Goal: Transaction & Acquisition: Book appointment/travel/reservation

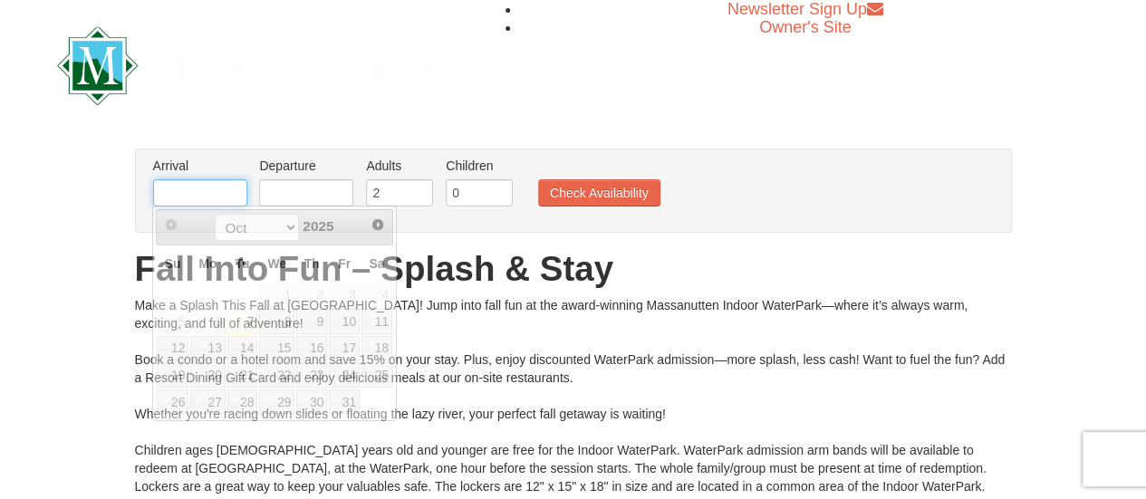
click at [199, 188] on input "text" at bounding box center [200, 192] width 94 height 27
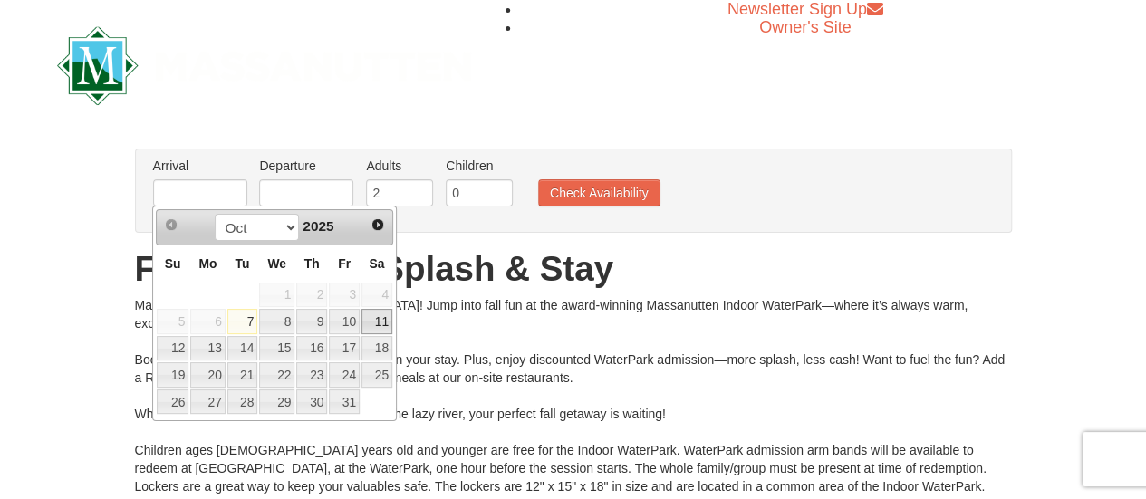
click at [381, 319] on link "11" at bounding box center [377, 321] width 31 height 25
type input "[DATE]"
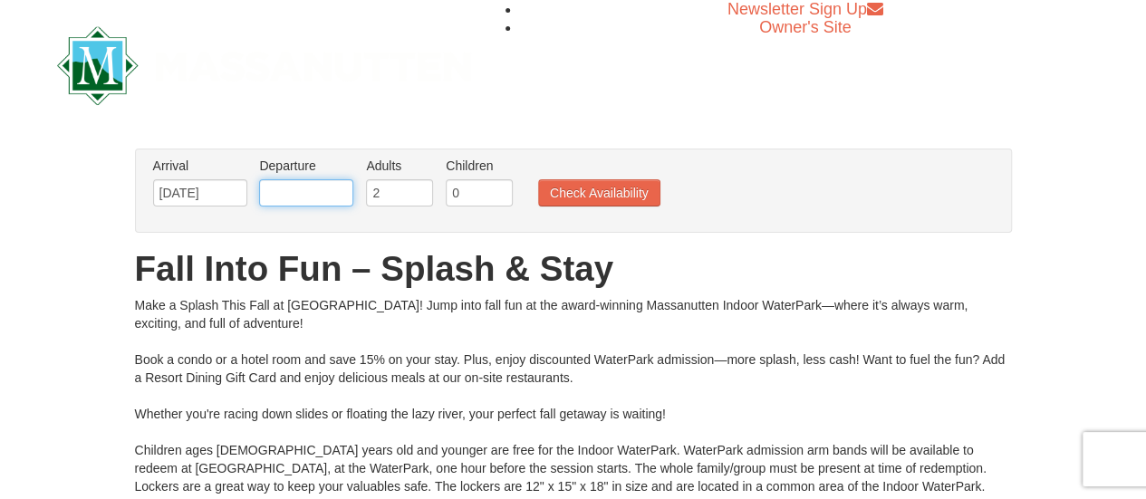
click at [324, 193] on input "text" at bounding box center [306, 192] width 94 height 27
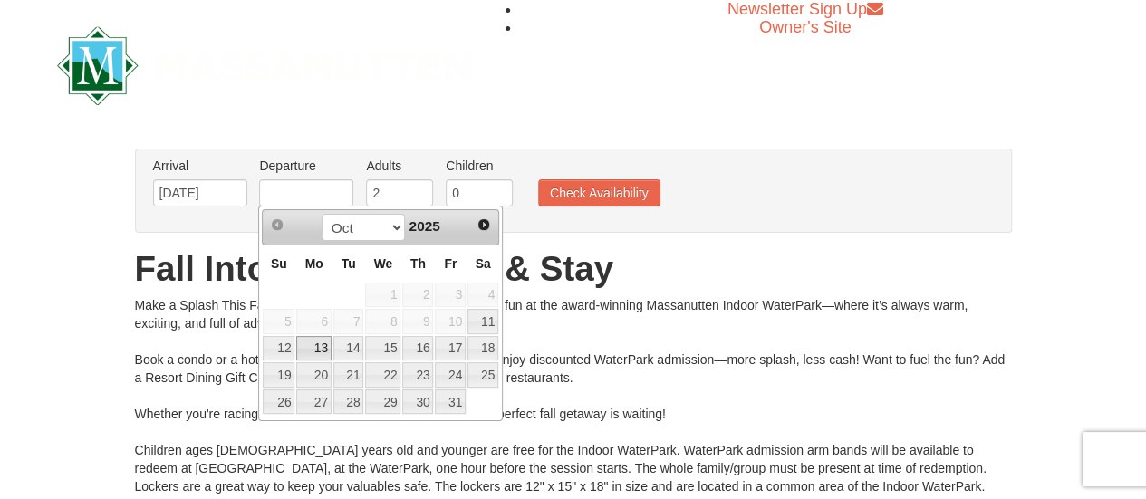
click at [315, 343] on link "13" at bounding box center [313, 348] width 34 height 25
type input "[DATE]"
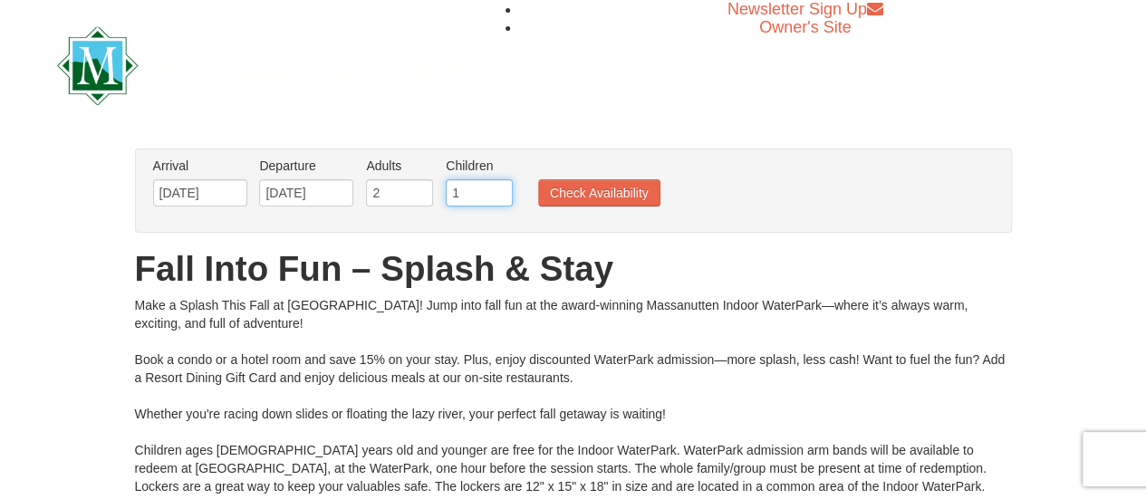
click at [497, 188] on input "1" at bounding box center [479, 192] width 67 height 27
type input "2"
click at [497, 188] on input "2" at bounding box center [479, 192] width 67 height 27
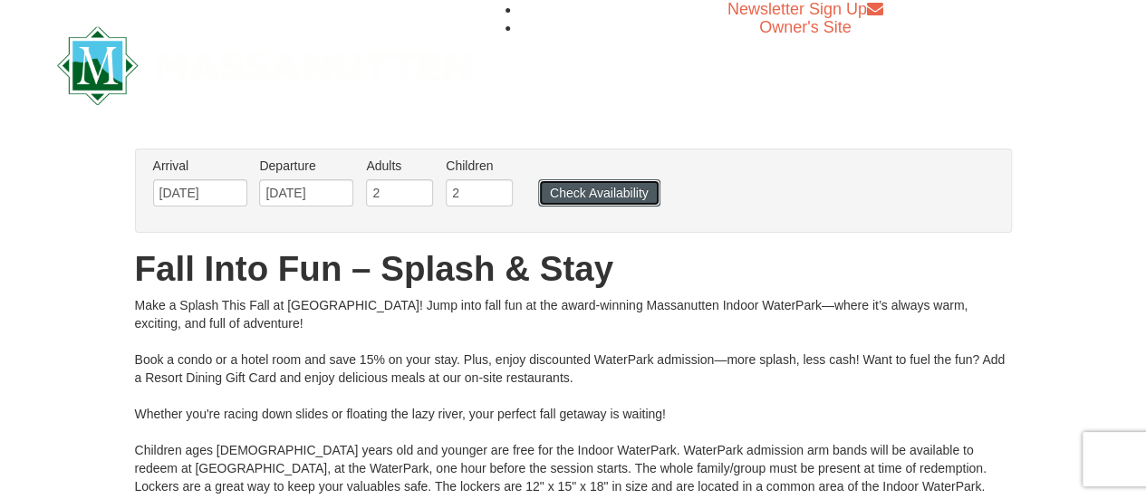
click at [595, 191] on button "Check Availability" at bounding box center [599, 192] width 122 height 27
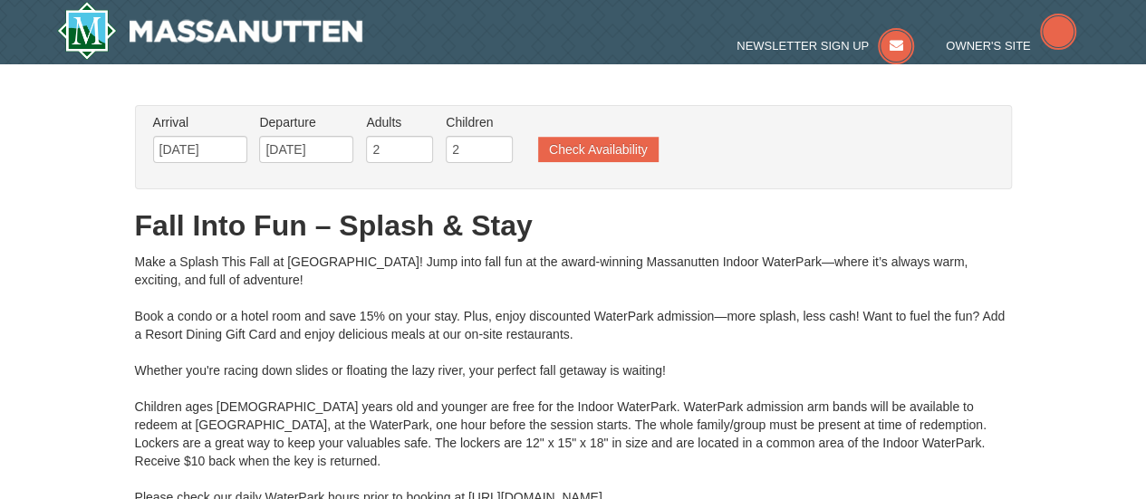
type input "[DATE]"
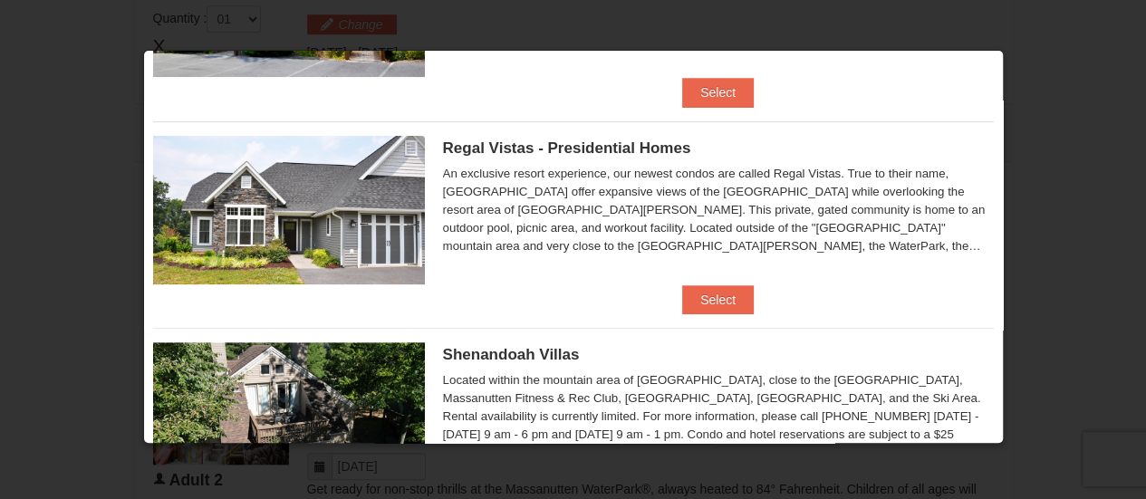
scroll to position [272, 0]
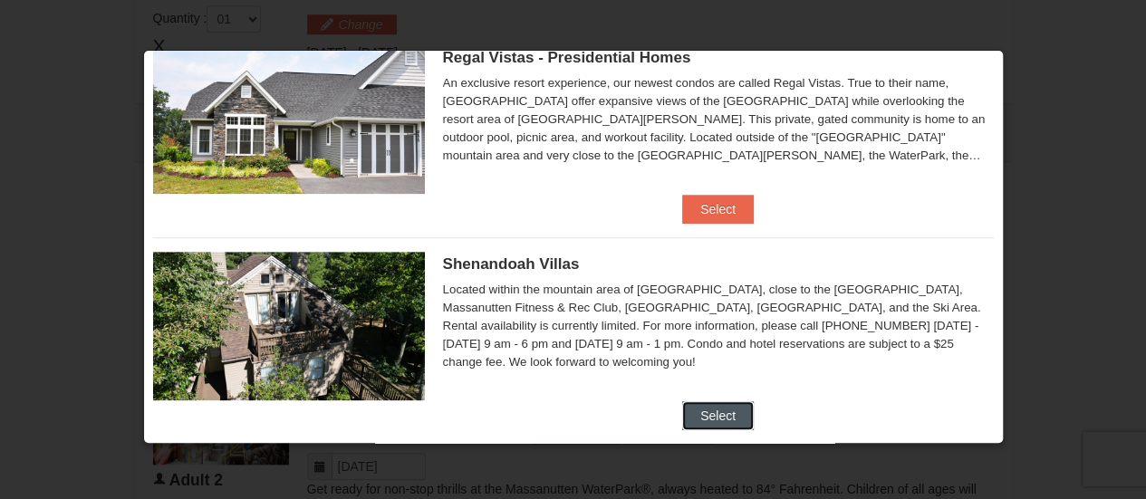
click at [709, 407] on button "Select" at bounding box center [718, 415] width 72 height 29
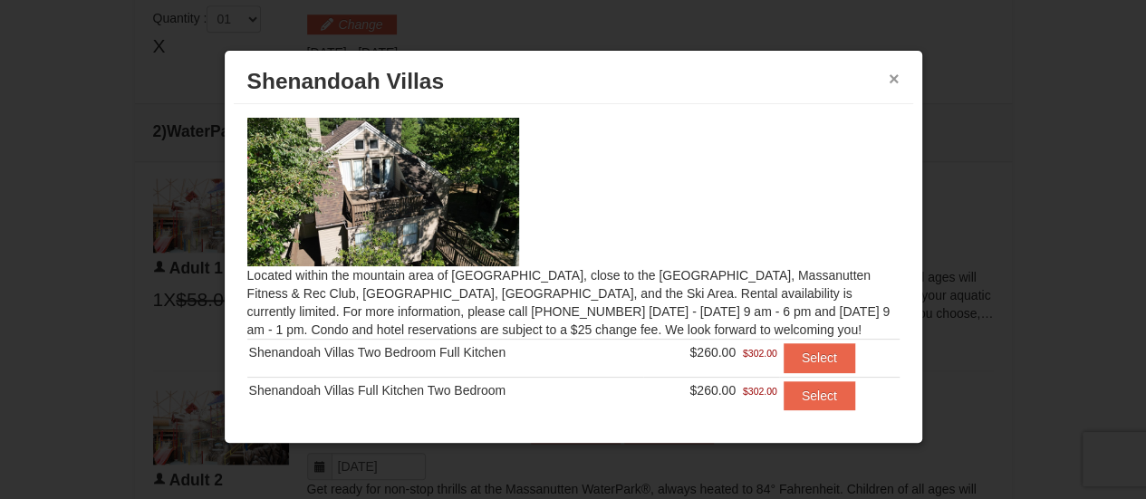
click at [893, 77] on button "×" at bounding box center [894, 79] width 11 height 18
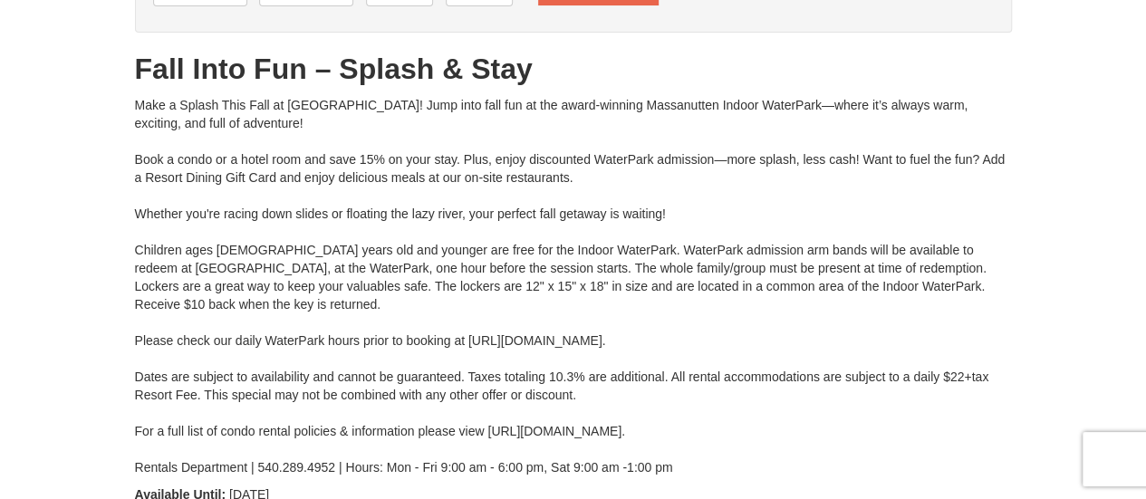
scroll to position [0, 0]
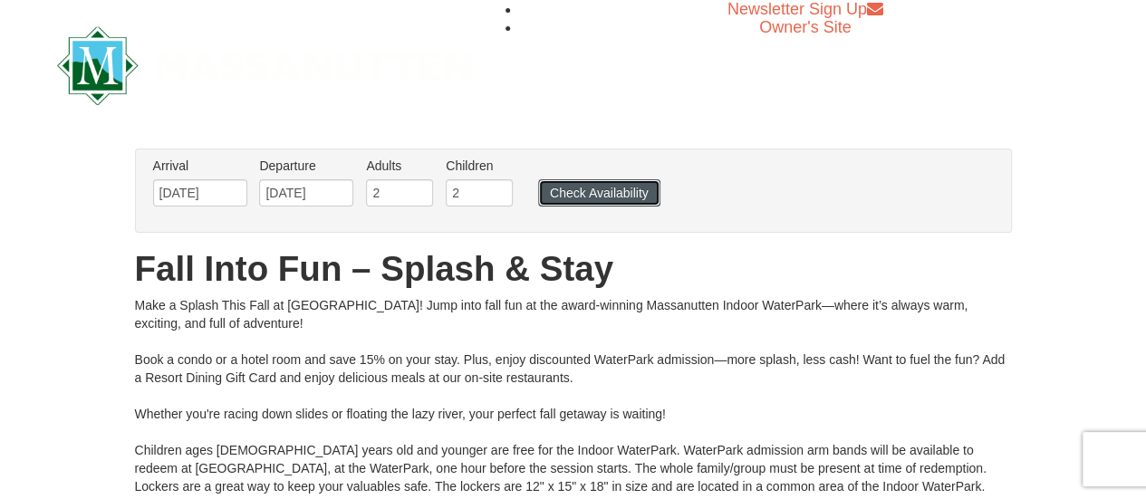
click at [584, 186] on button "Check Availability" at bounding box center [599, 192] width 122 height 27
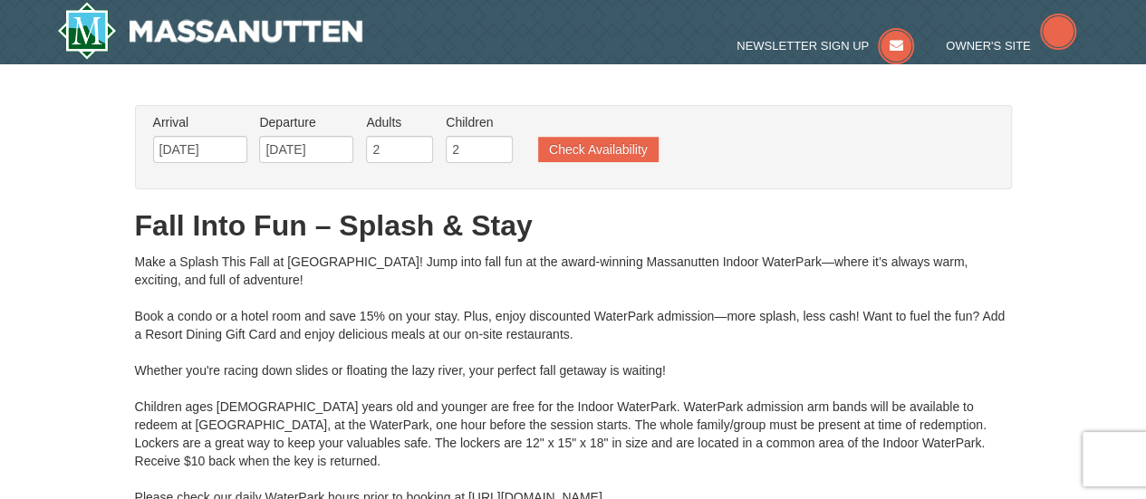
type input "[DATE]"
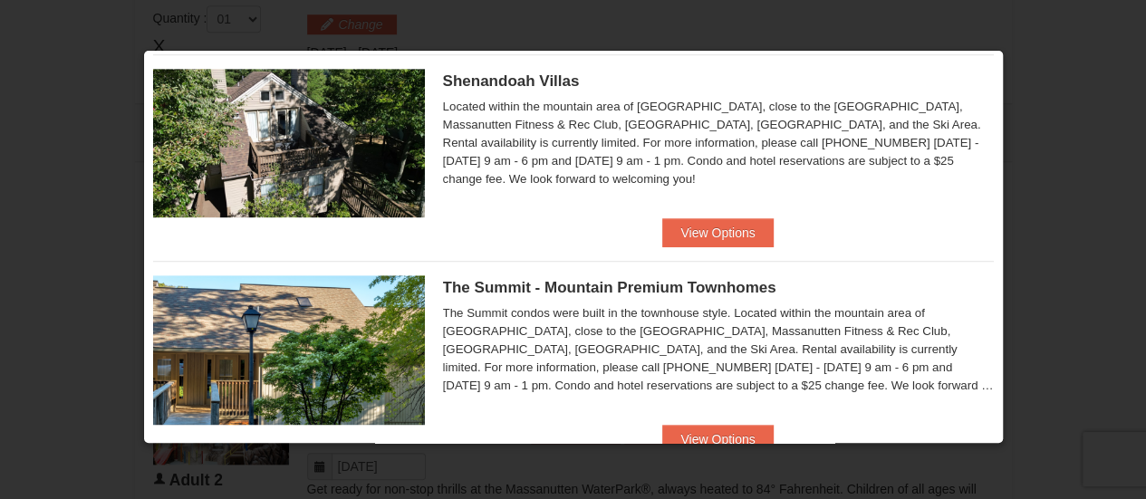
scroll to position [544, 0]
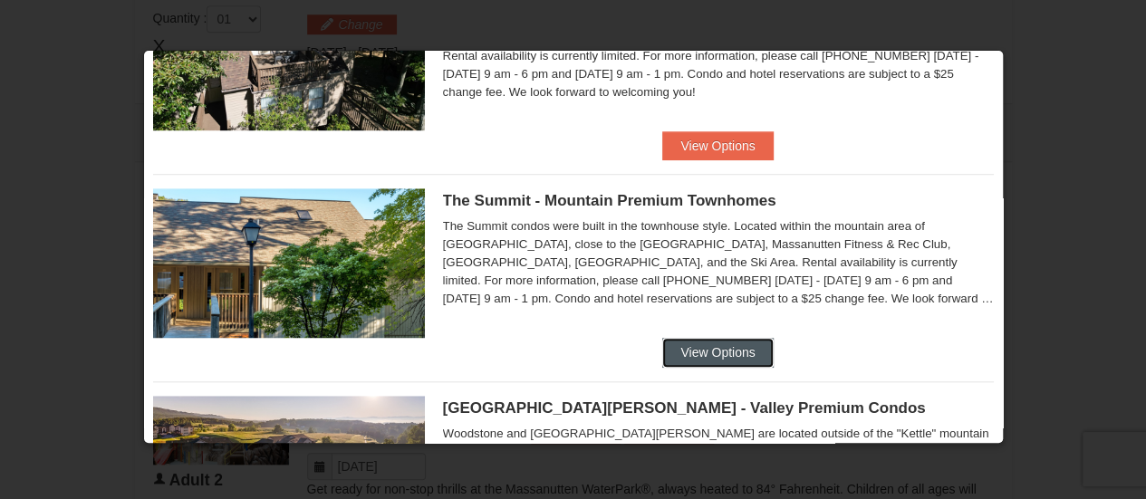
click at [699, 357] on button "View Options" at bounding box center [717, 352] width 111 height 29
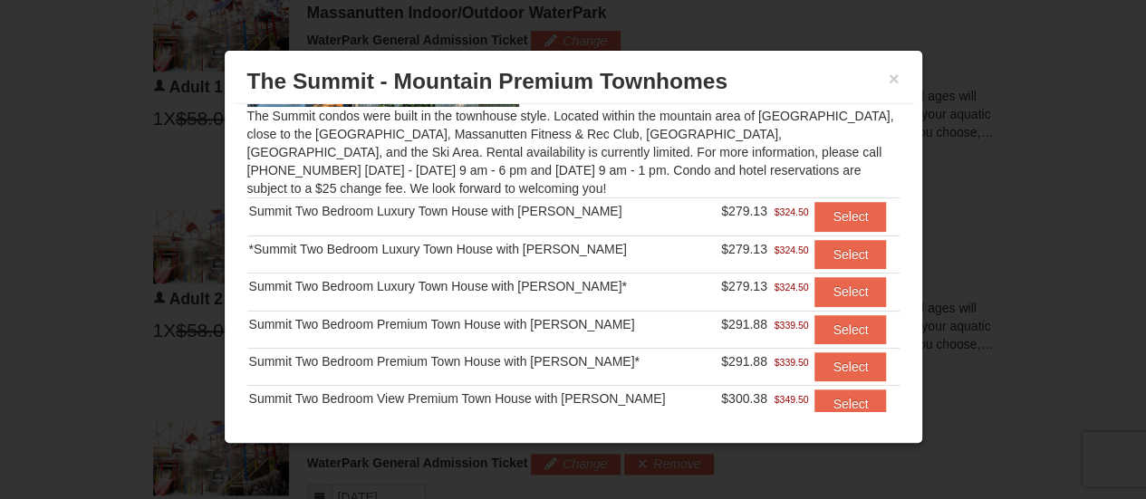
scroll to position [199, 0]
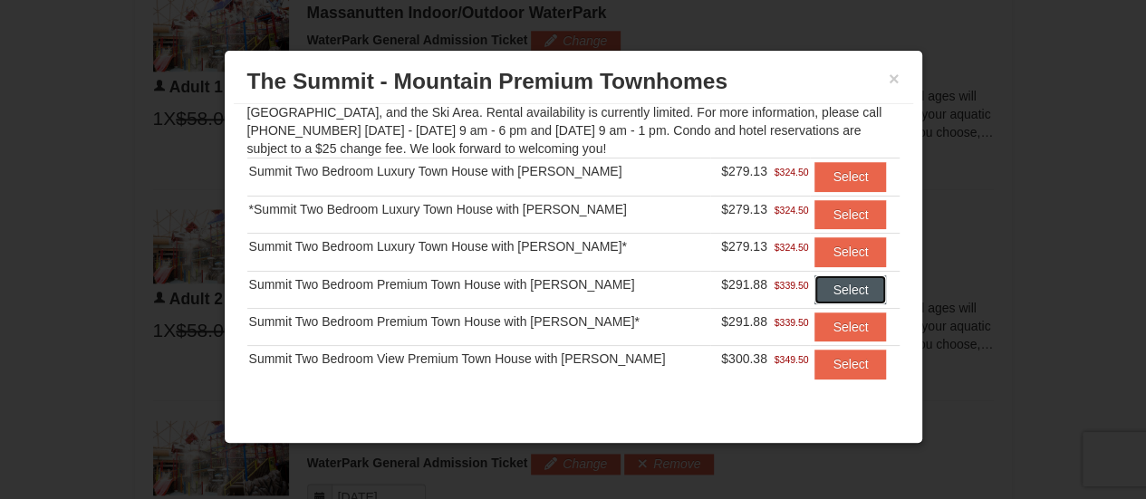
click at [835, 294] on button "Select" at bounding box center [851, 290] width 72 height 29
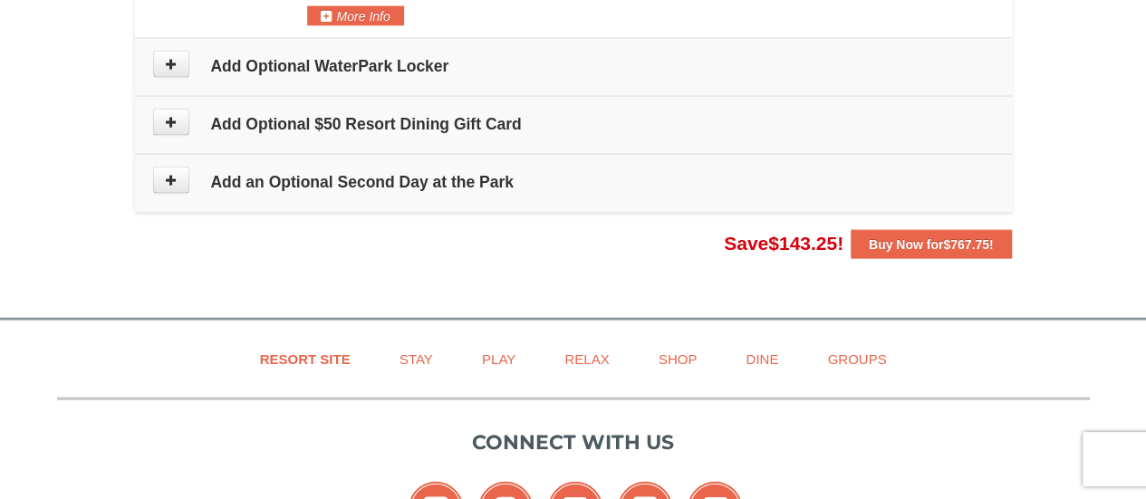
scroll to position [1631, 0]
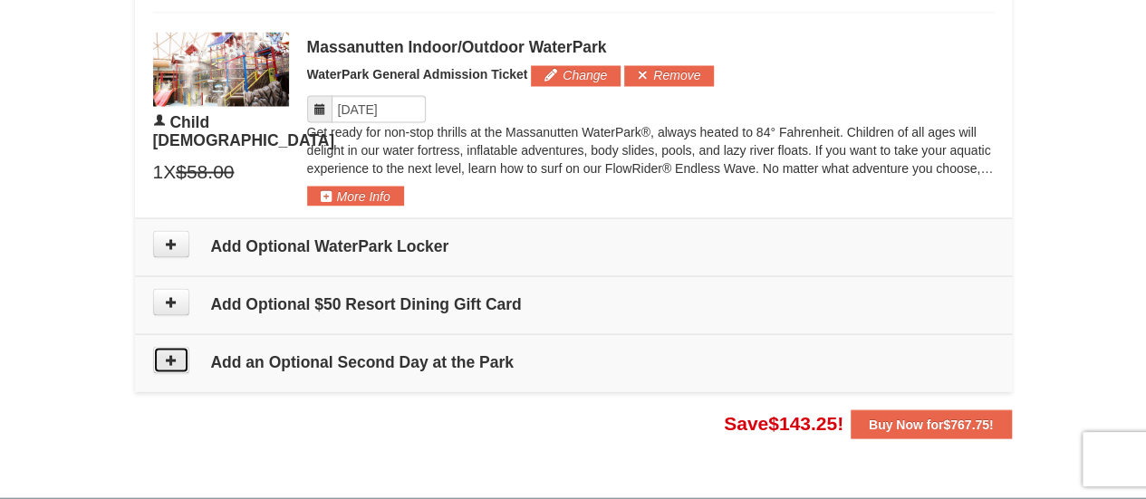
click at [174, 353] on icon at bounding box center [171, 359] width 13 height 13
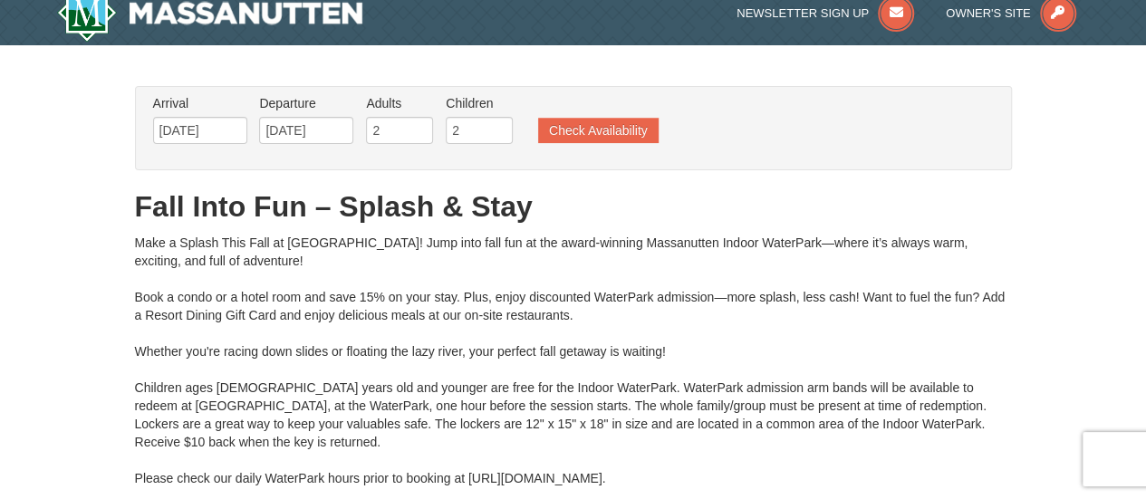
scroll to position [0, 0]
